Goal: Task Accomplishment & Management: Use online tool/utility

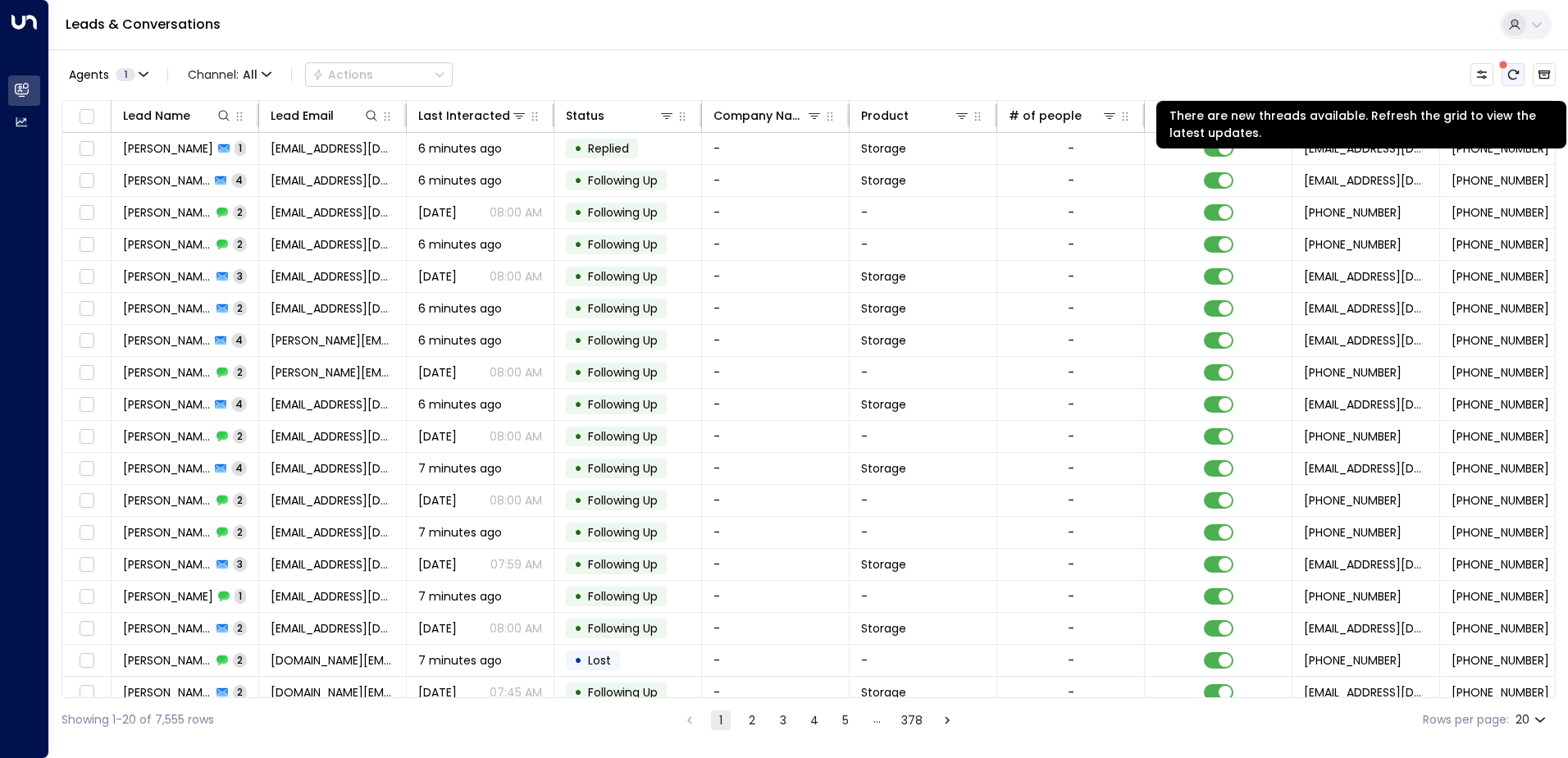
click at [1512, 71] on icon "There are new threads available. Refresh the grid to view the latest updates." at bounding box center [1513, 74] width 13 height 13
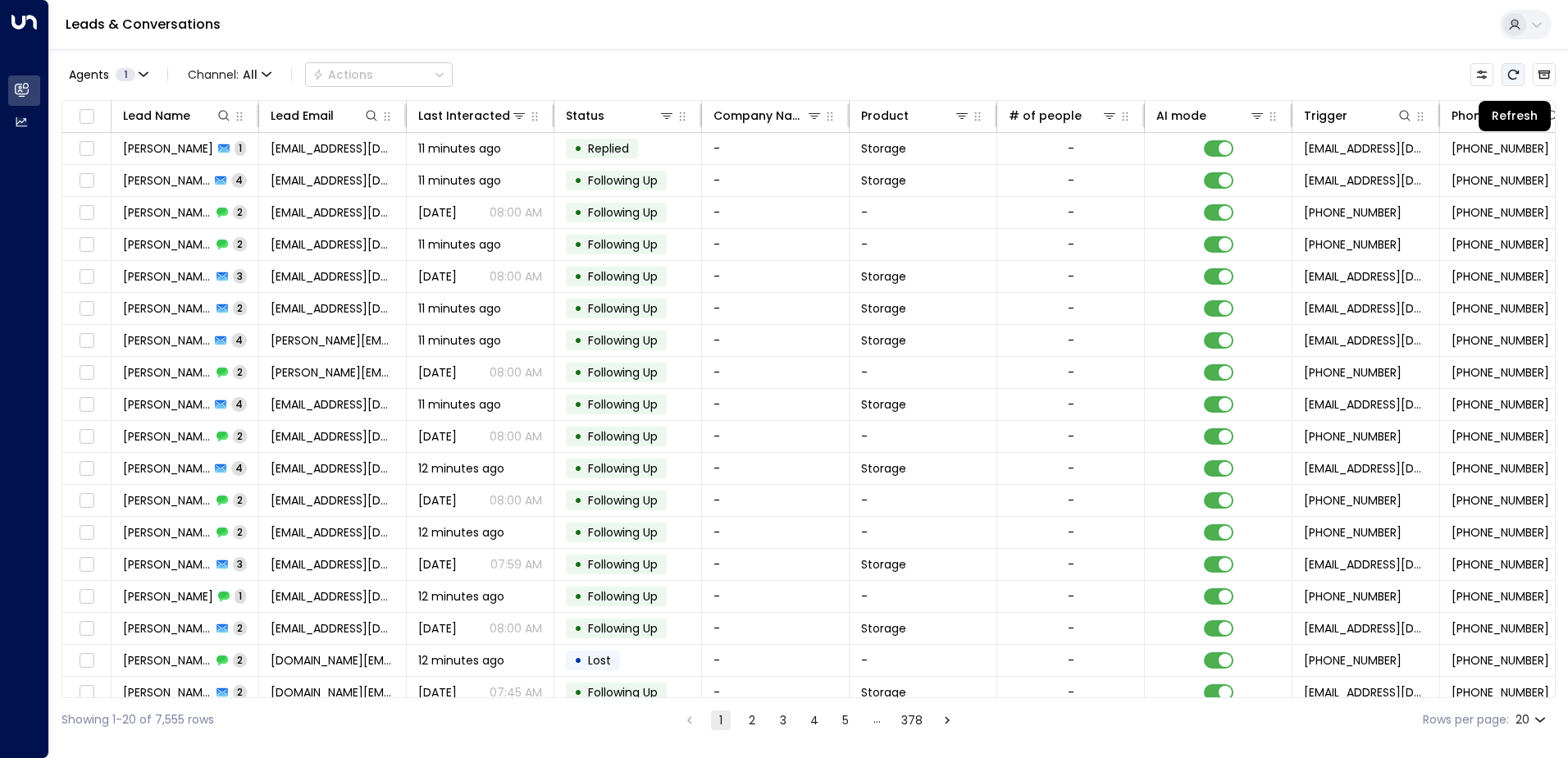
click at [1519, 77] on icon "Refresh" at bounding box center [1513, 74] width 13 height 13
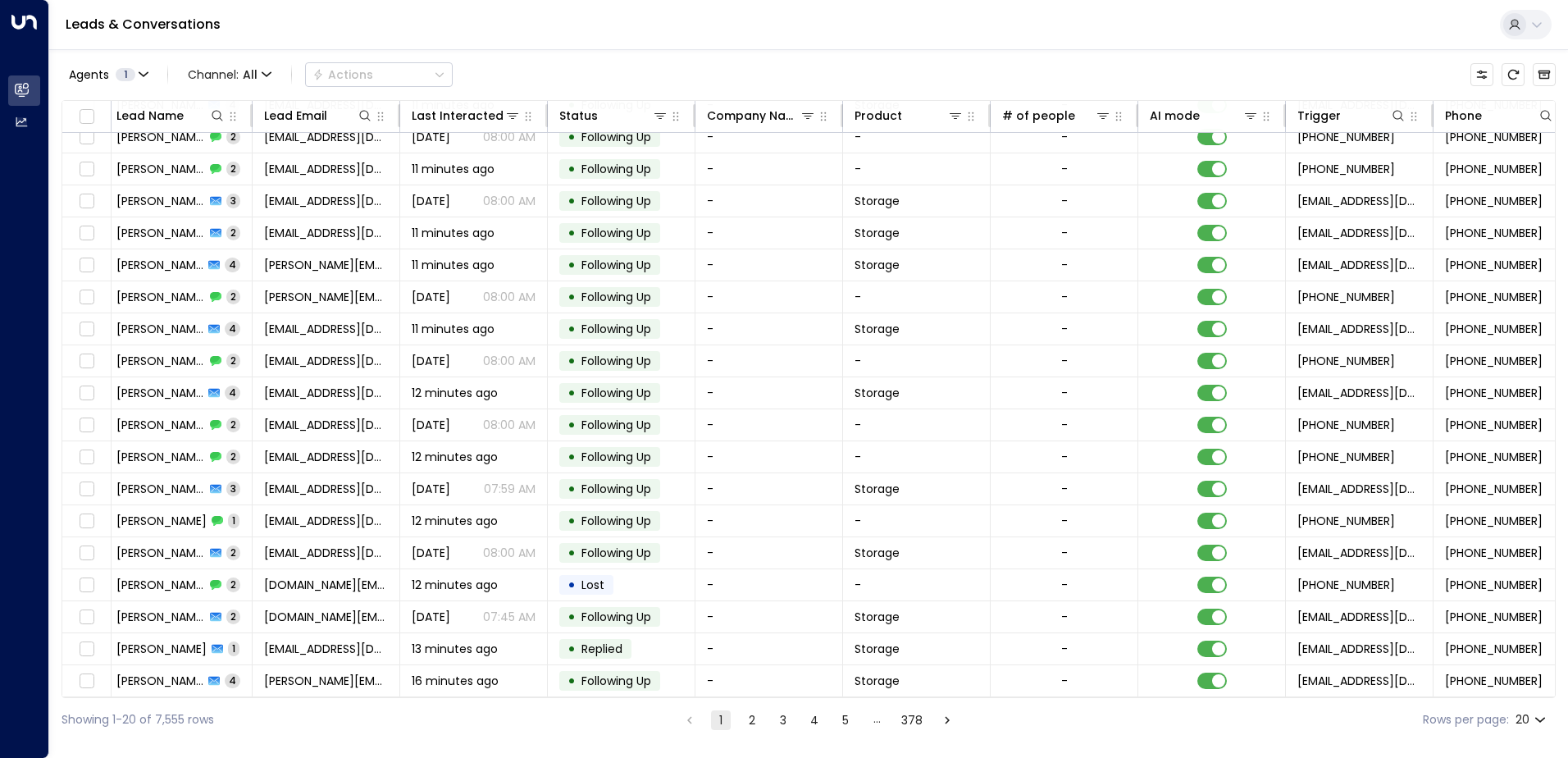
scroll to position [80, 335]
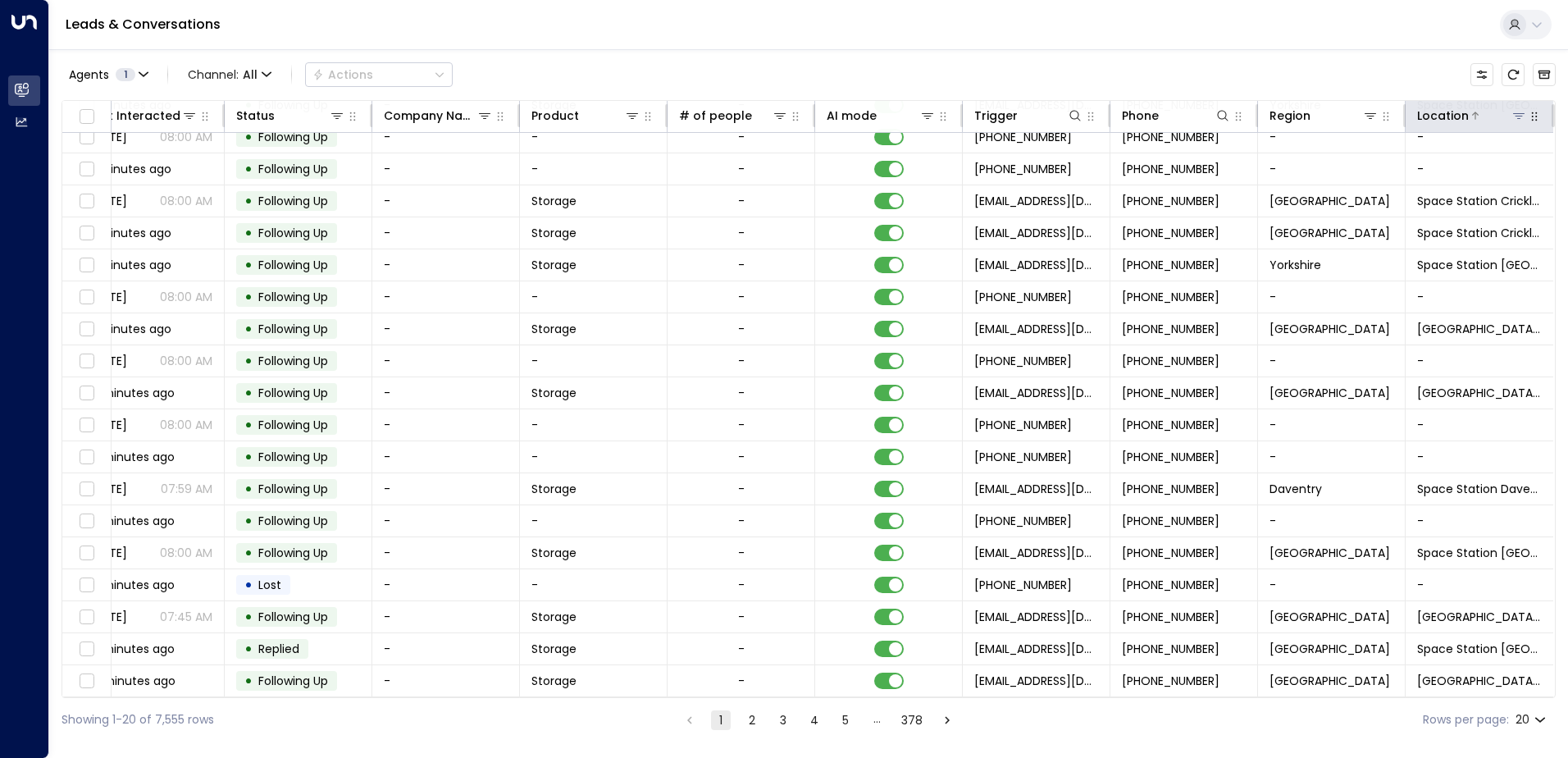
click at [1515, 112] on icon at bounding box center [1519, 116] width 13 height 13
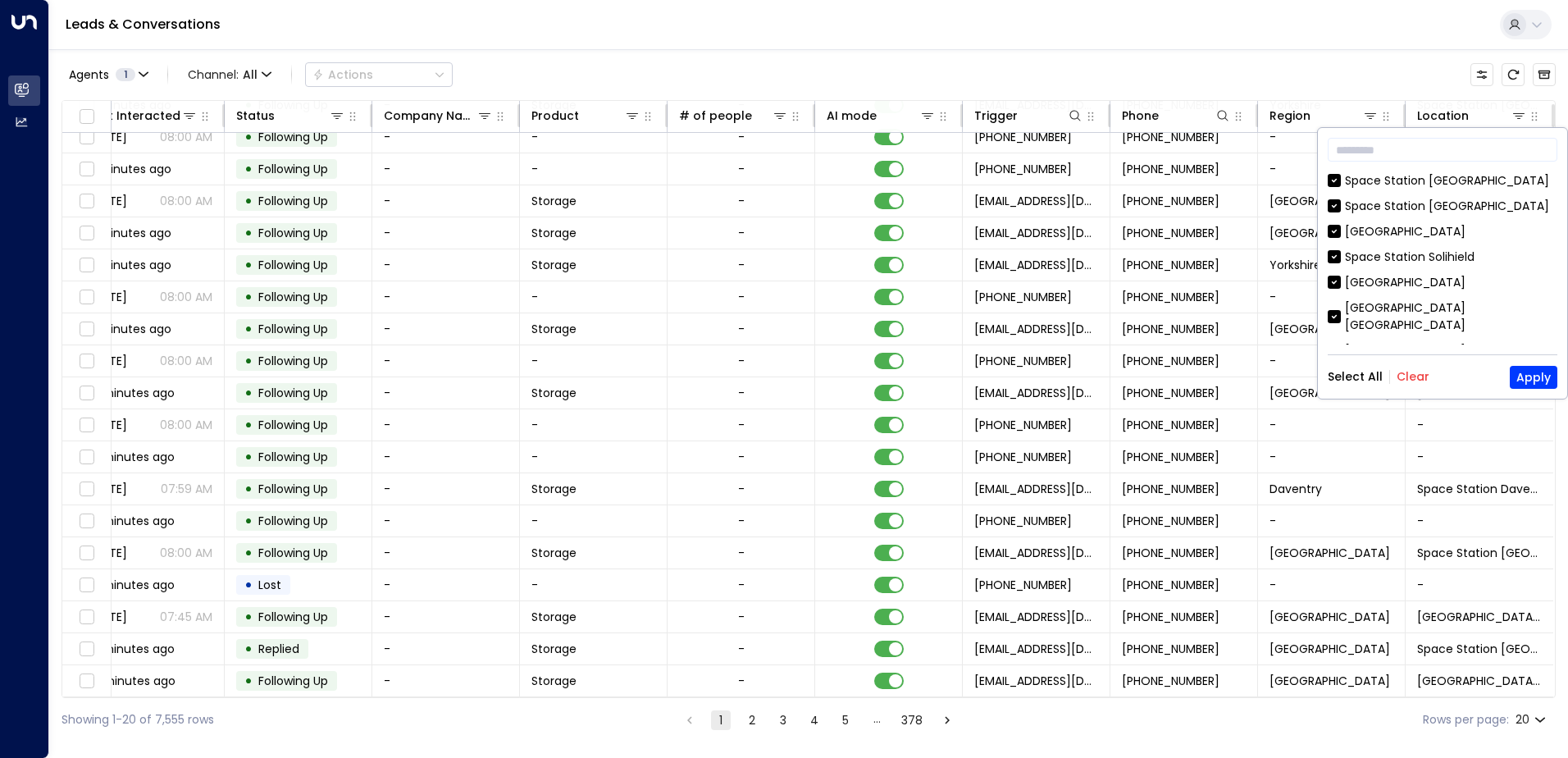
click at [1399, 373] on button "Clear" at bounding box center [1413, 377] width 33 height 13
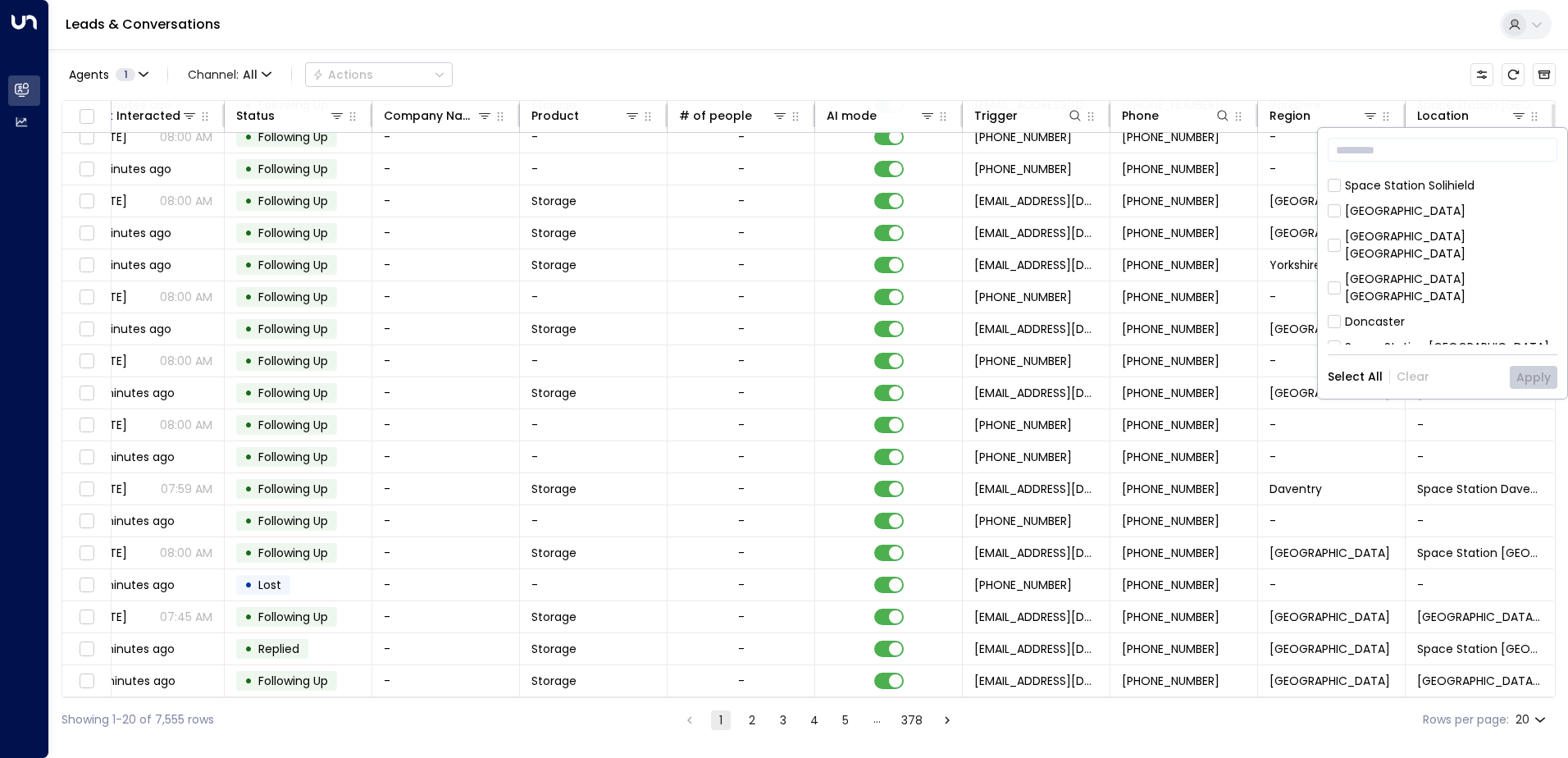
scroll to position [0, 0]
click at [1348, 279] on div "[GEOGRAPHIC_DATA]" at bounding box center [1405, 282] width 121 height 17
click at [1535, 381] on button "Apply" at bounding box center [1534, 378] width 48 height 23
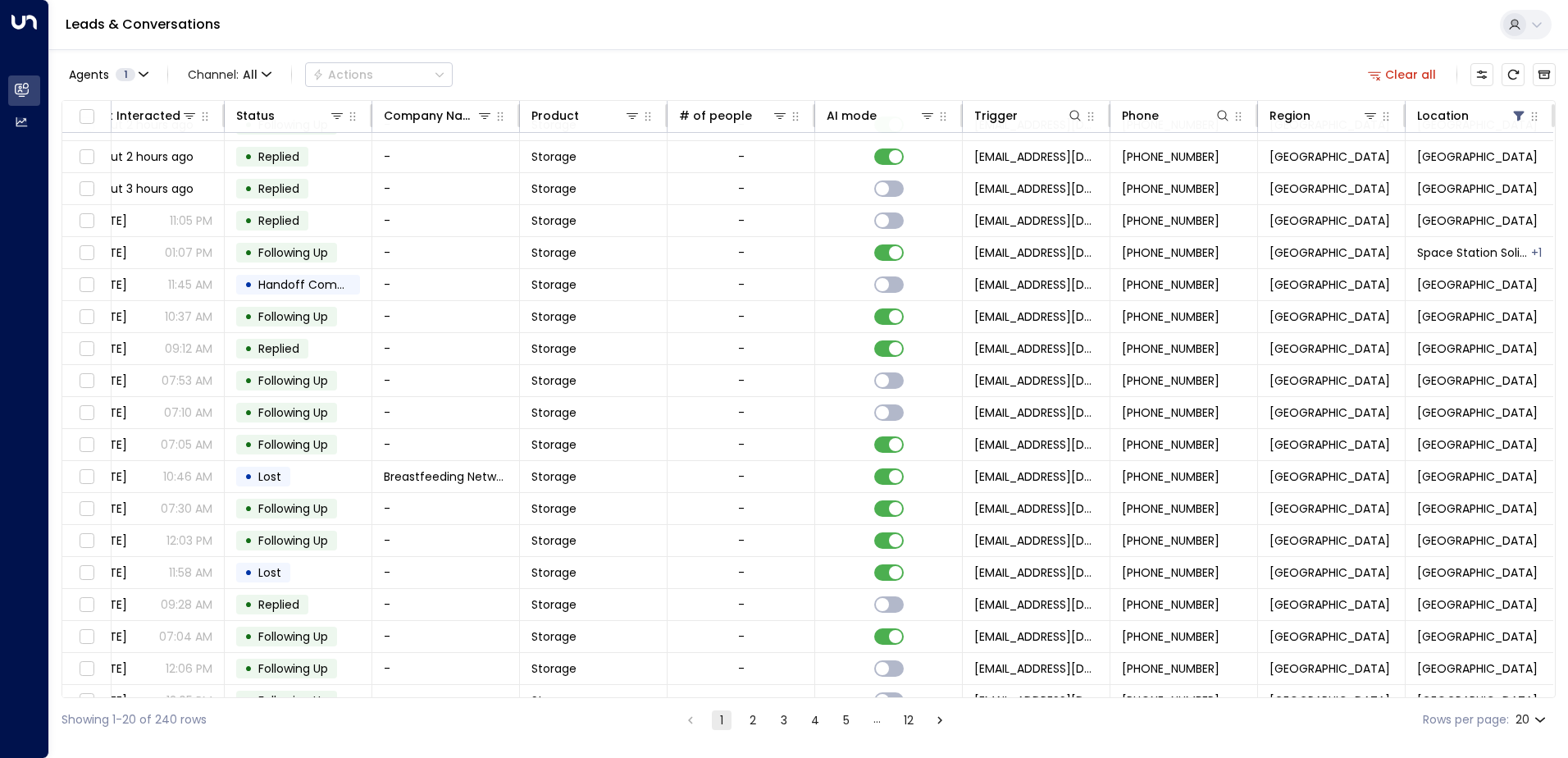
scroll to position [80, 335]
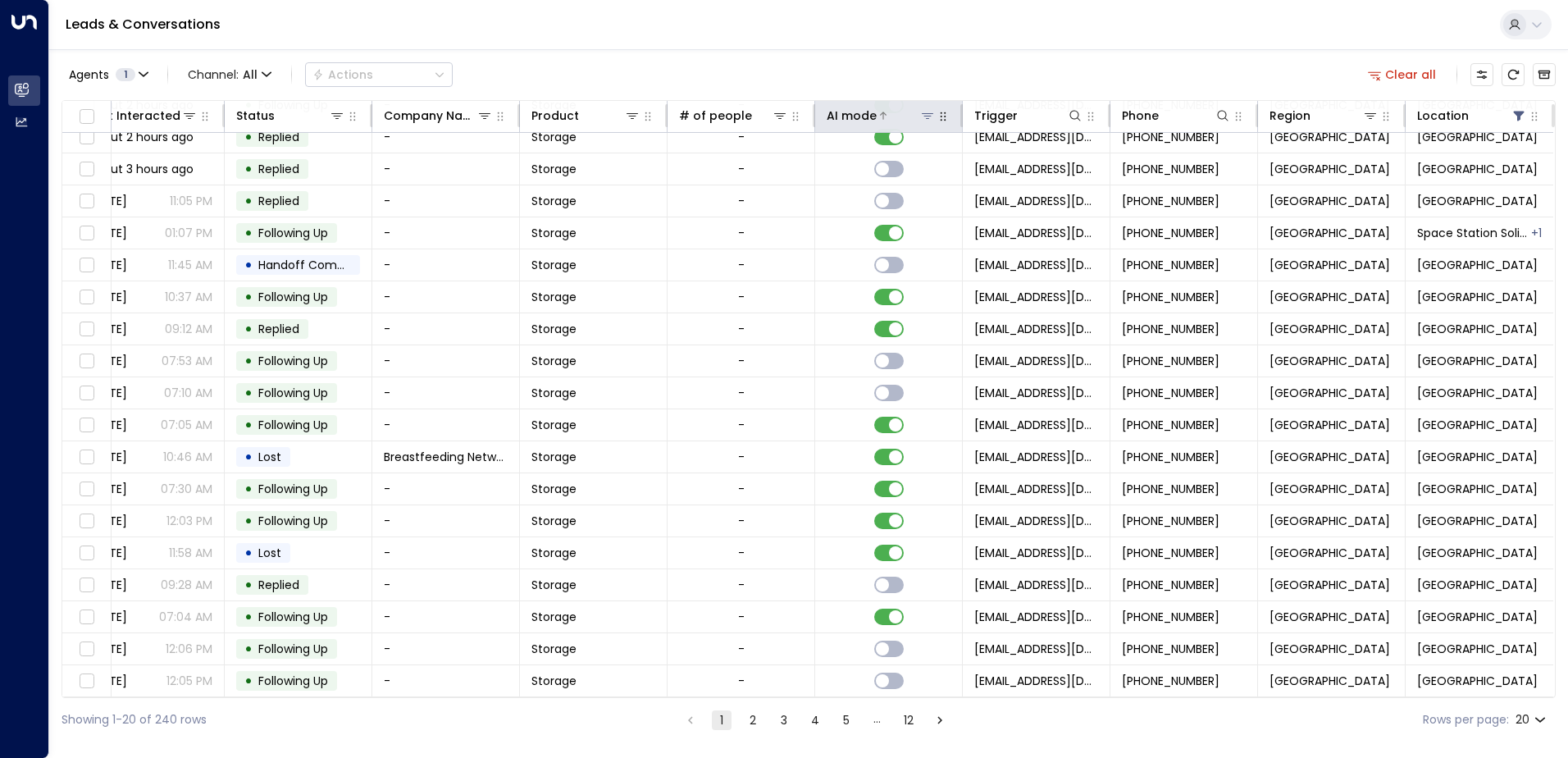
click at [912, 118] on div at bounding box center [906, 116] width 59 height 17
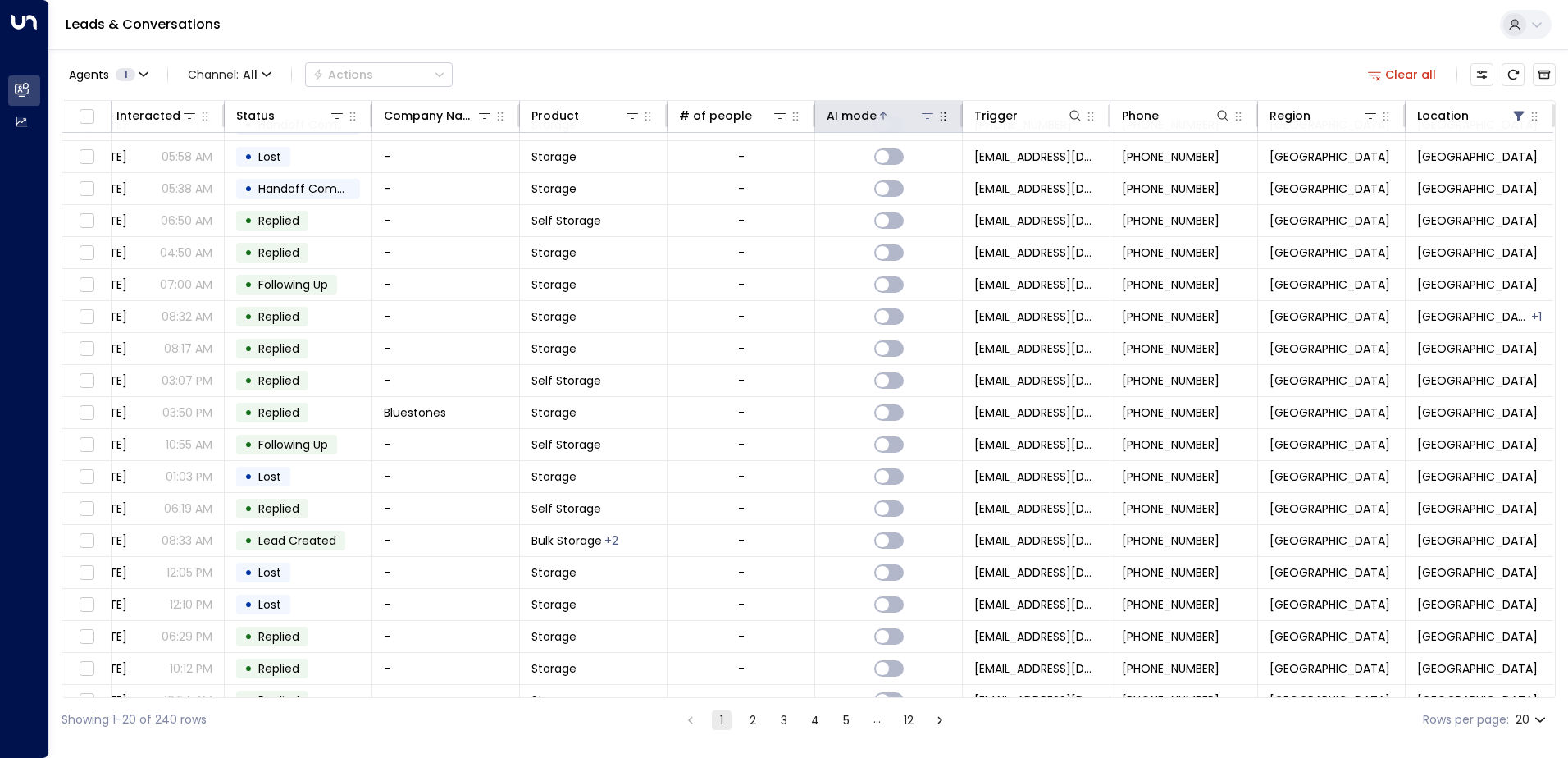
scroll to position [80, 335]
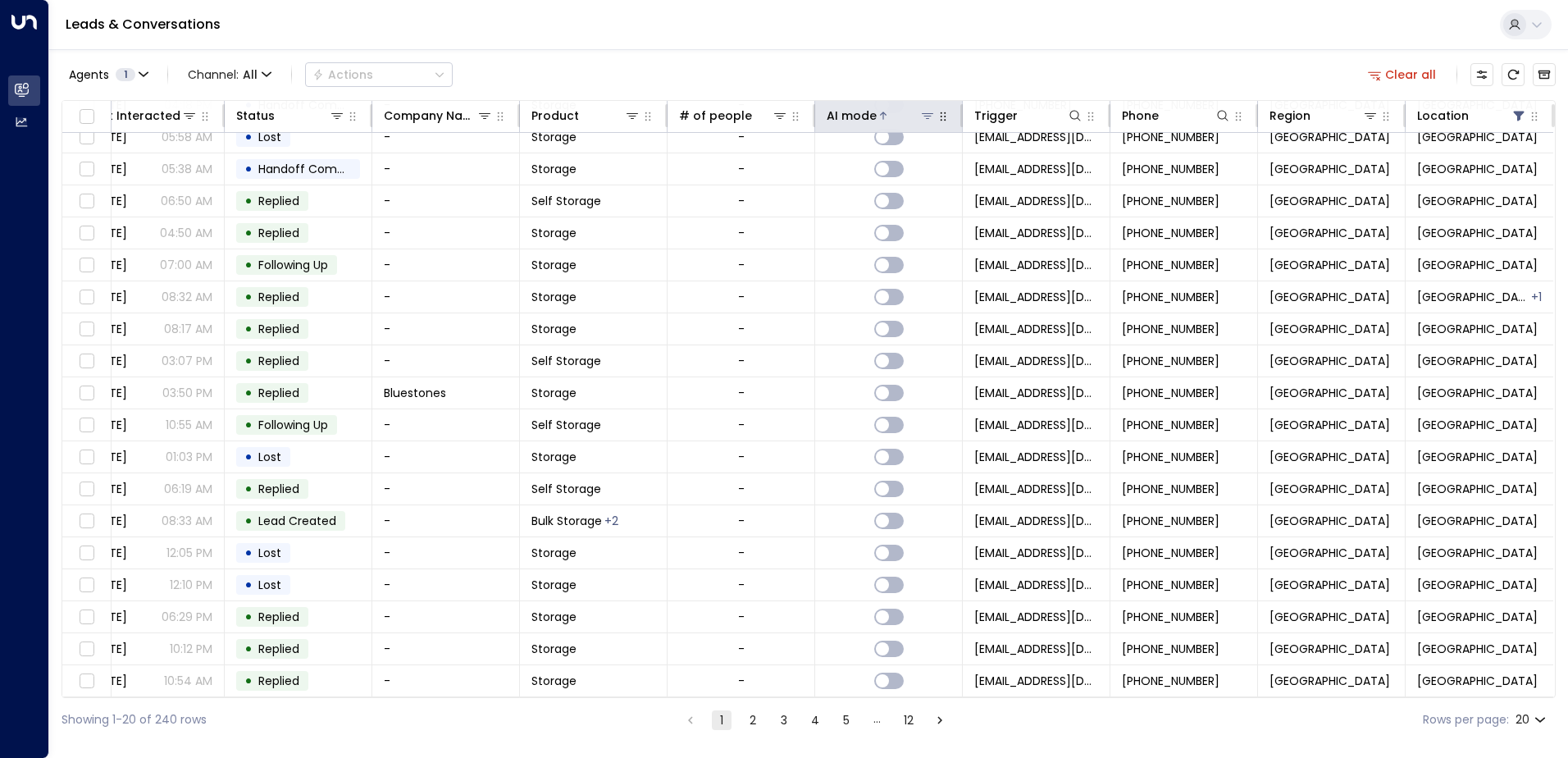
click at [923, 110] on icon at bounding box center [927, 116] width 13 height 13
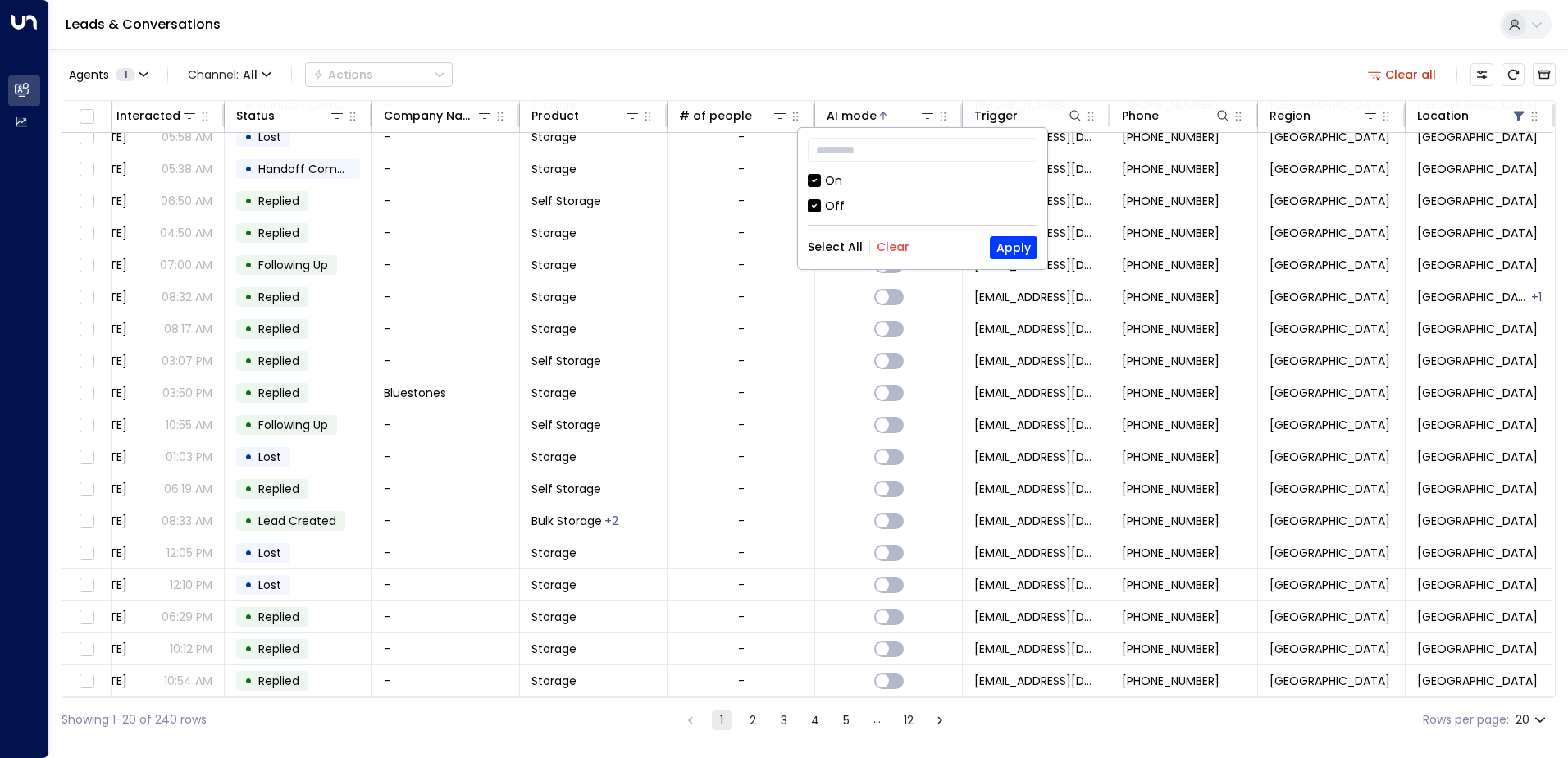
click at [832, 201] on div "Off" at bounding box center [835, 206] width 20 height 17
click at [1032, 254] on button "Apply" at bounding box center [1014, 248] width 48 height 23
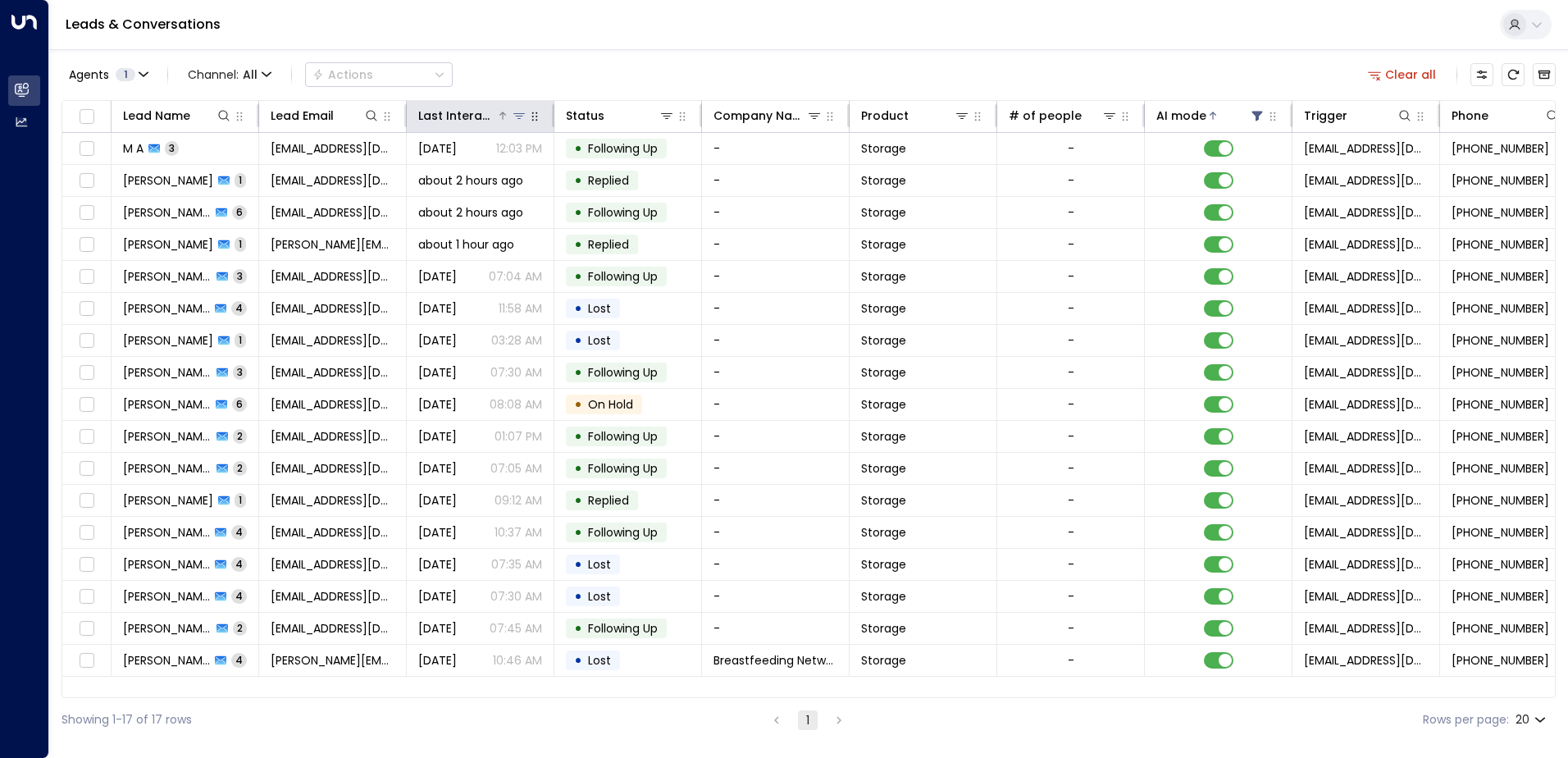
click at [488, 117] on div "Last Interacted" at bounding box center [457, 116] width 78 height 20
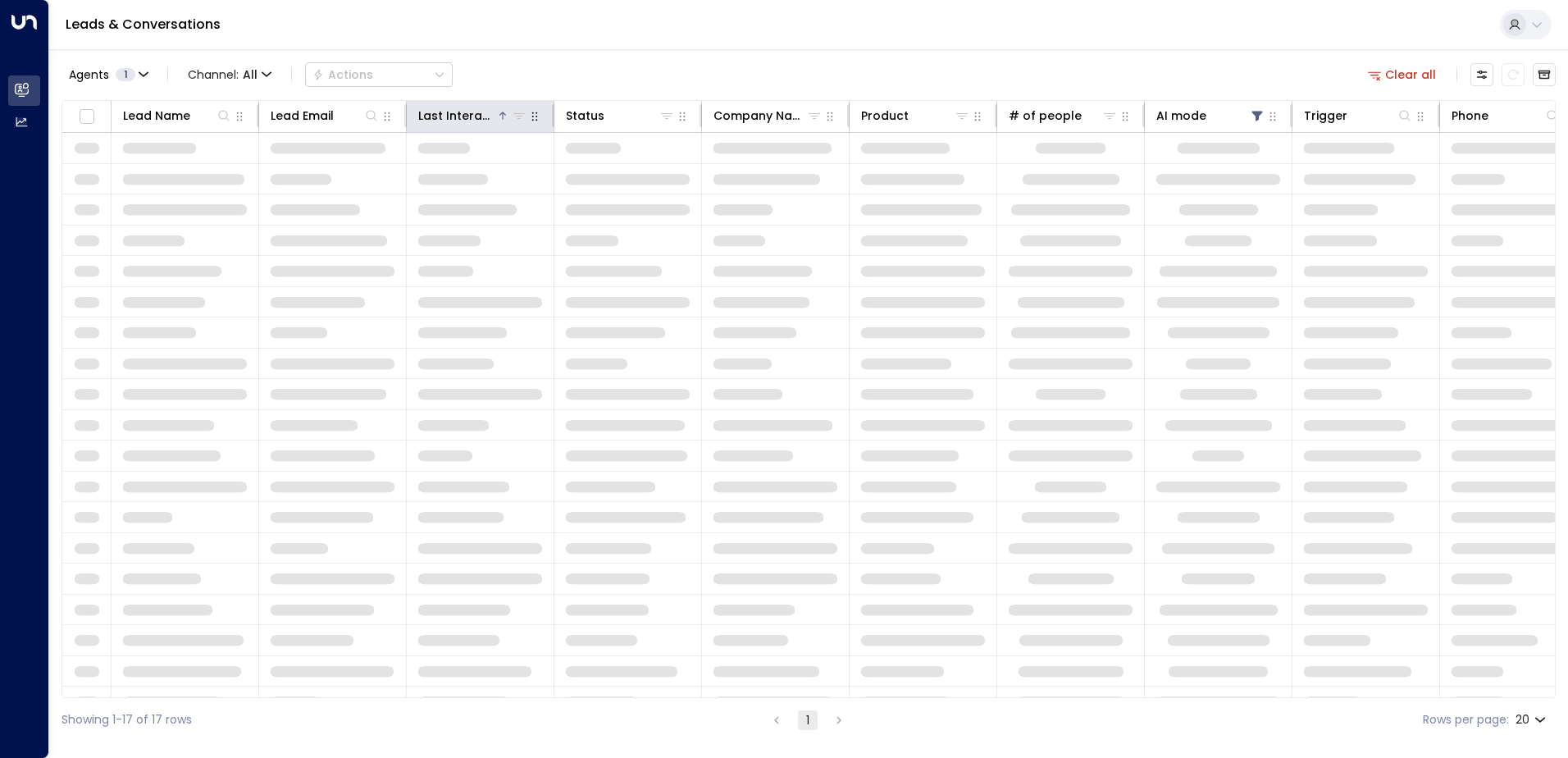
click at [486, 117] on div "Last Interacted" at bounding box center [457, 116] width 78 height 20
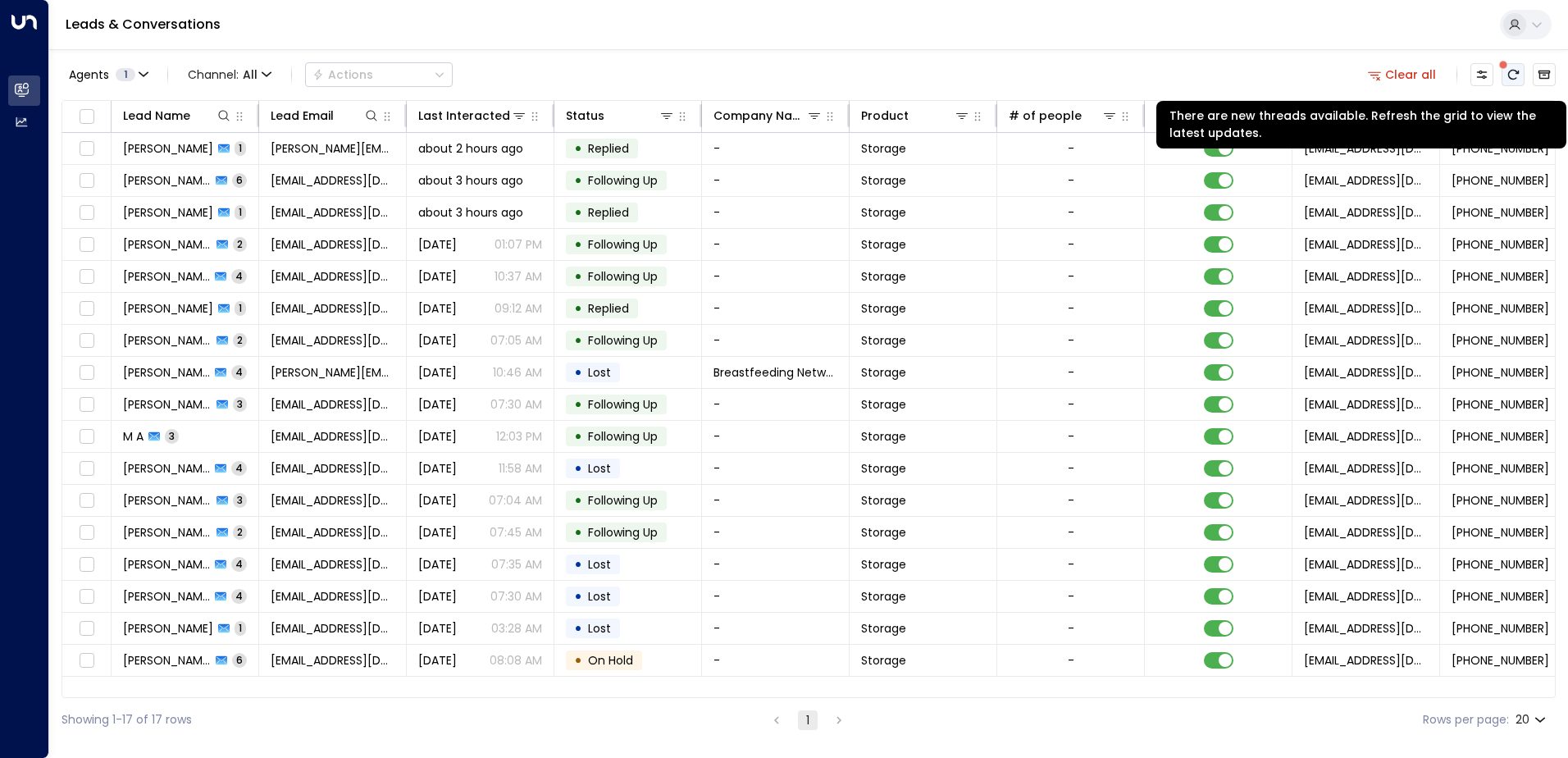
click at [1511, 70] on icon "There are new threads available. Refresh the grid to view the latest updates." at bounding box center [1513, 74] width 11 height 10
